Goal: Information Seeking & Learning: Learn about a topic

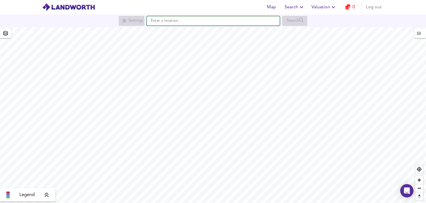
click at [189, 22] on input "text" at bounding box center [213, 20] width 133 height 9
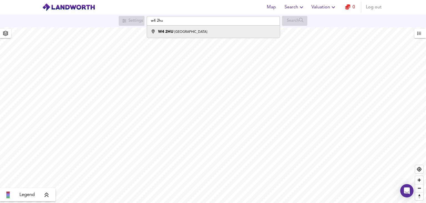
click at [202, 29] on div "[STREET_ADDRESS]" at bounding box center [182, 32] width 49 height 6
type input "[STREET_ADDRESS]"
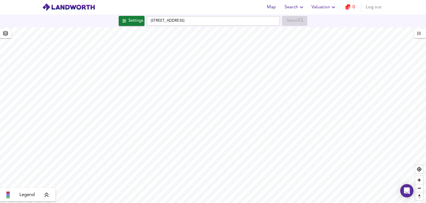
checkbox input "false"
checkbox input "true"
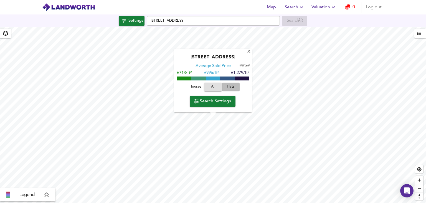
click at [234, 85] on span "Flats" at bounding box center [230, 87] width 15 height 6
click at [198, 87] on span "Houses" at bounding box center [195, 87] width 15 height 6
click at [232, 89] on span "Flats" at bounding box center [230, 87] width 15 height 6
click at [195, 87] on span "Houses" at bounding box center [195, 87] width 15 height 6
click at [229, 87] on span "Flats" at bounding box center [230, 87] width 15 height 6
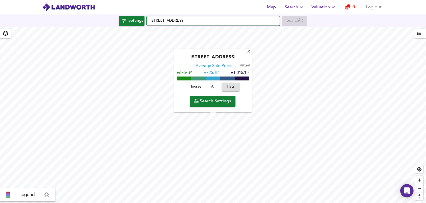
drag, startPoint x: 213, startPoint y: 20, endPoint x: 196, endPoint y: 21, distance: 17.5
click at [196, 21] on input "[STREET_ADDRESS]" at bounding box center [213, 20] width 133 height 9
